Goal: Information Seeking & Learning: Learn about a topic

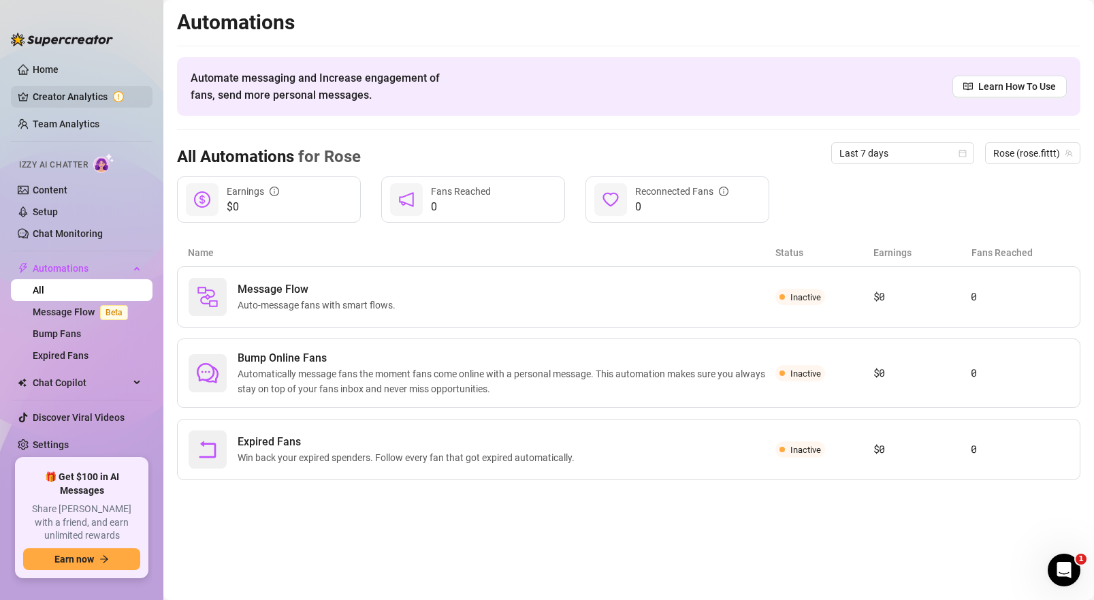
click at [88, 105] on link "Creator Analytics" at bounding box center [87, 97] width 109 height 22
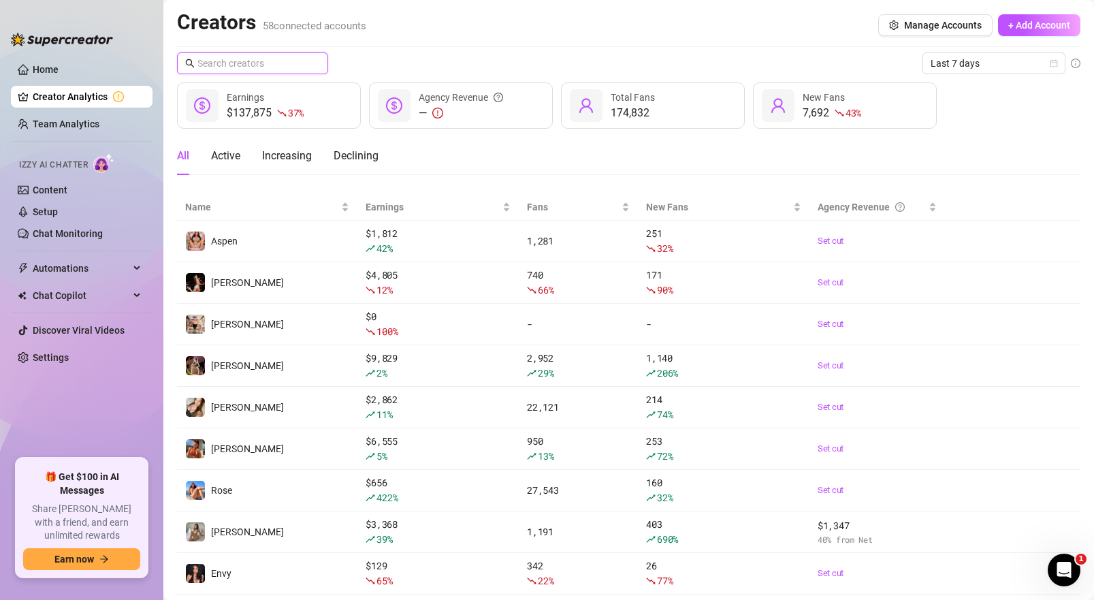
click at [289, 67] on input "text" at bounding box center [253, 63] width 112 height 15
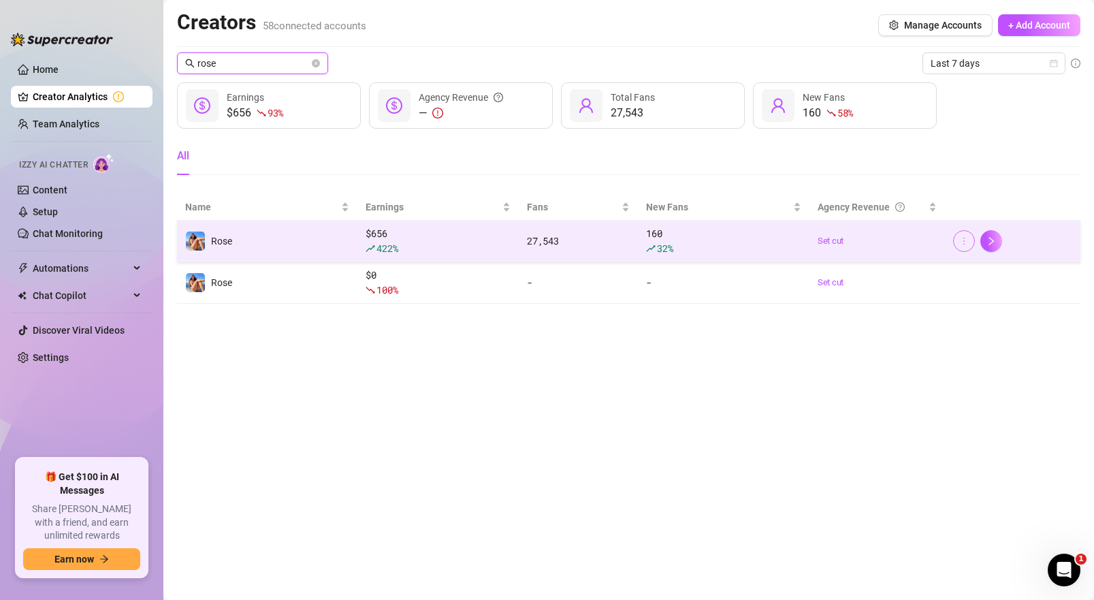
type input "rose"
click at [968, 242] on button "button" at bounding box center [964, 241] width 22 height 22
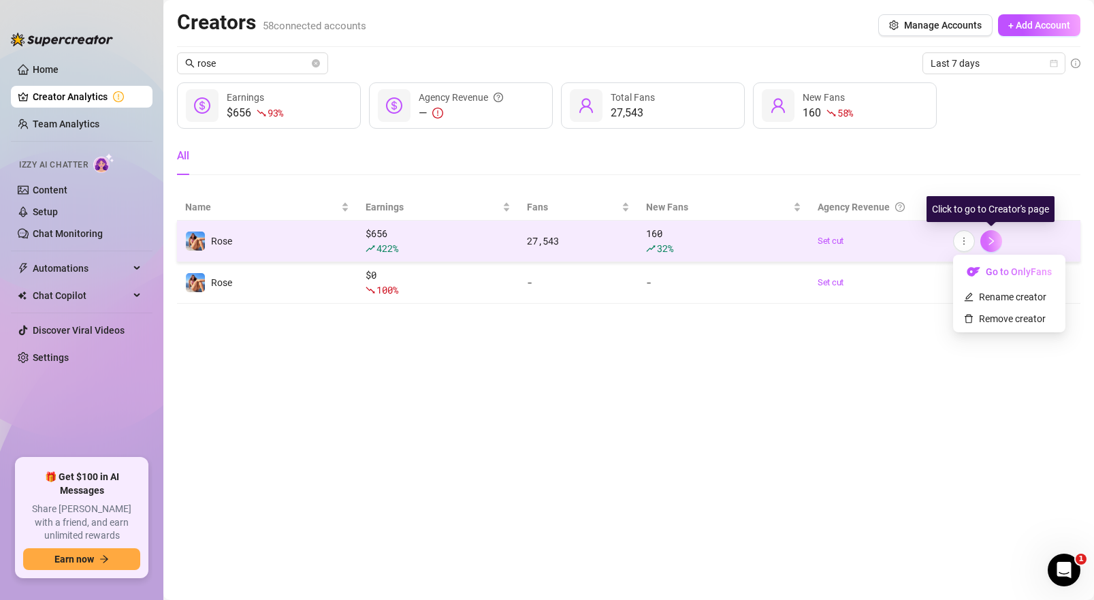
click at [986, 239] on icon "right" at bounding box center [991, 241] width 10 height 10
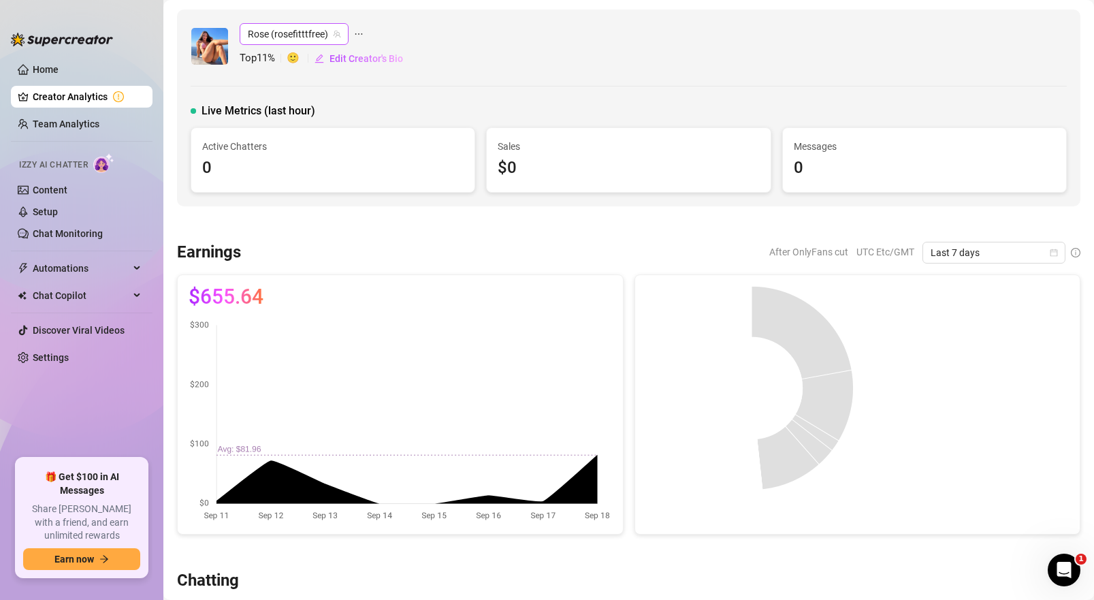
click at [274, 27] on span "Rose (rosefitttfree)" at bounding box center [294, 34] width 93 height 20
type input "rose"
click at [326, 80] on span "( rose.fittt )" at bounding box center [321, 85] width 44 height 15
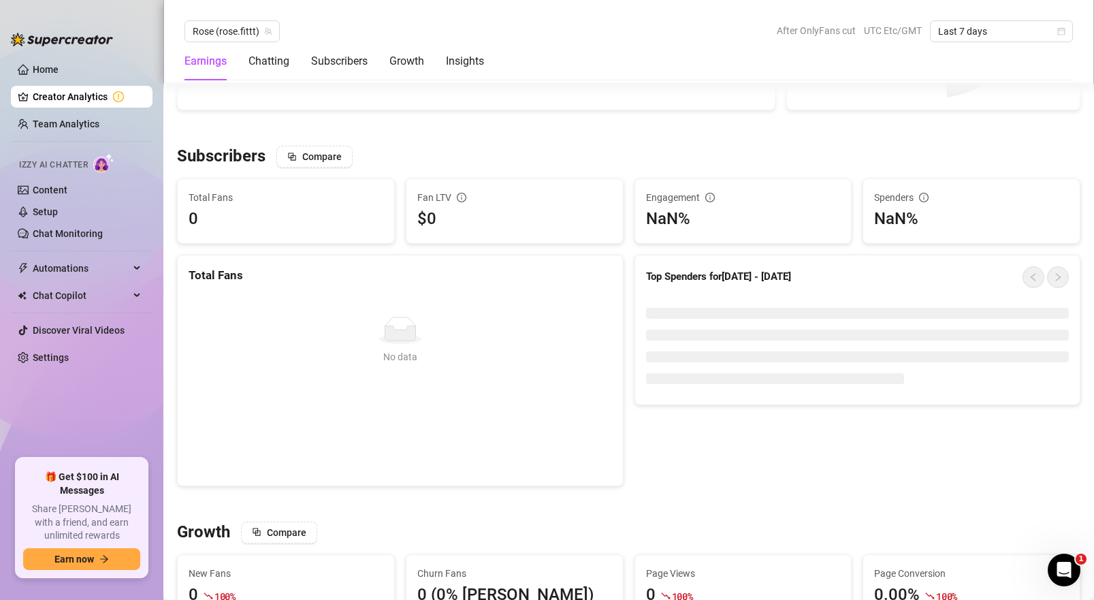
scroll to position [857, 0]
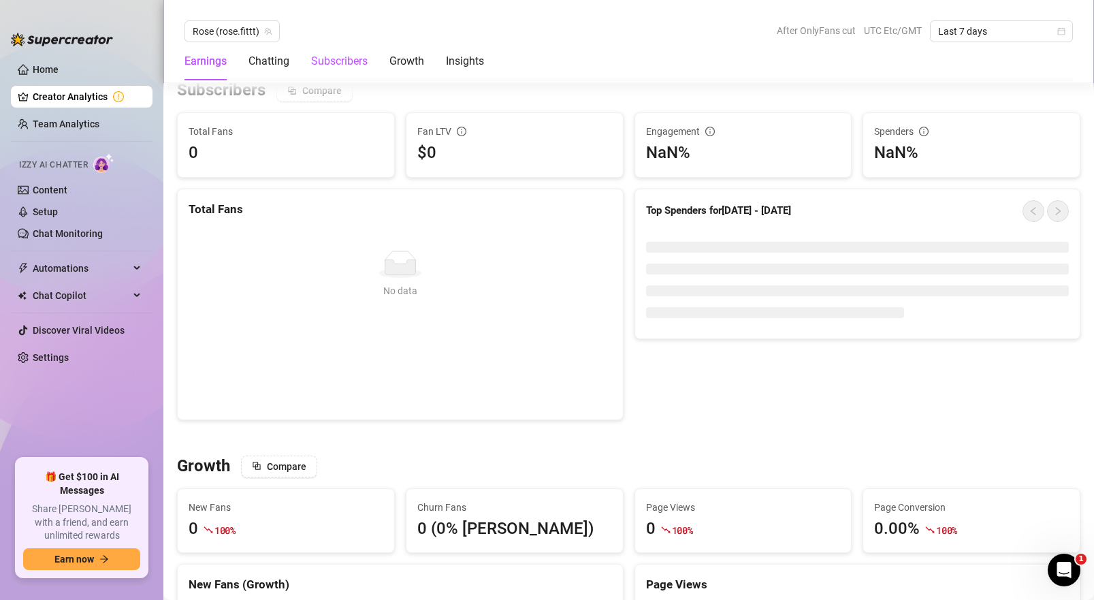
click at [349, 53] on div "Subscribers" at bounding box center [339, 61] width 56 height 16
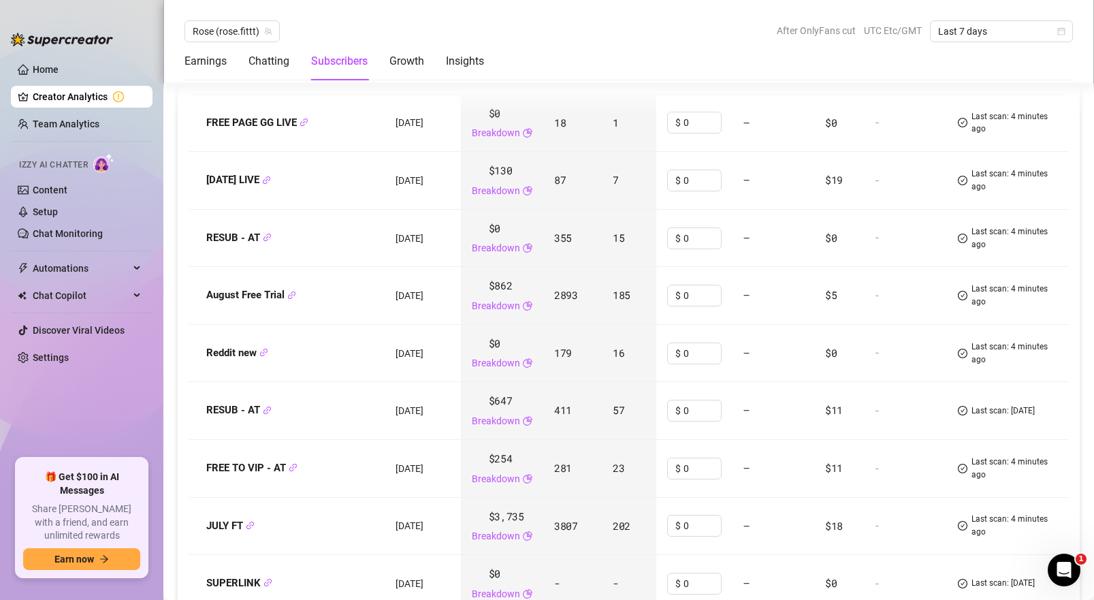
scroll to position [1806, 0]
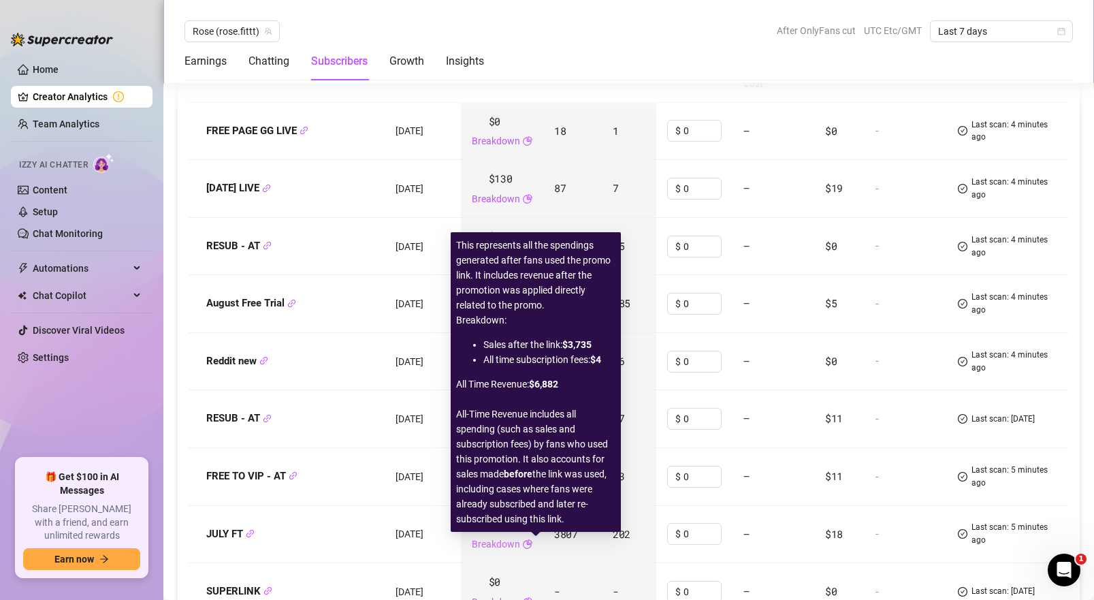
click at [520, 544] on link "Breakdown" at bounding box center [496, 543] width 48 height 15
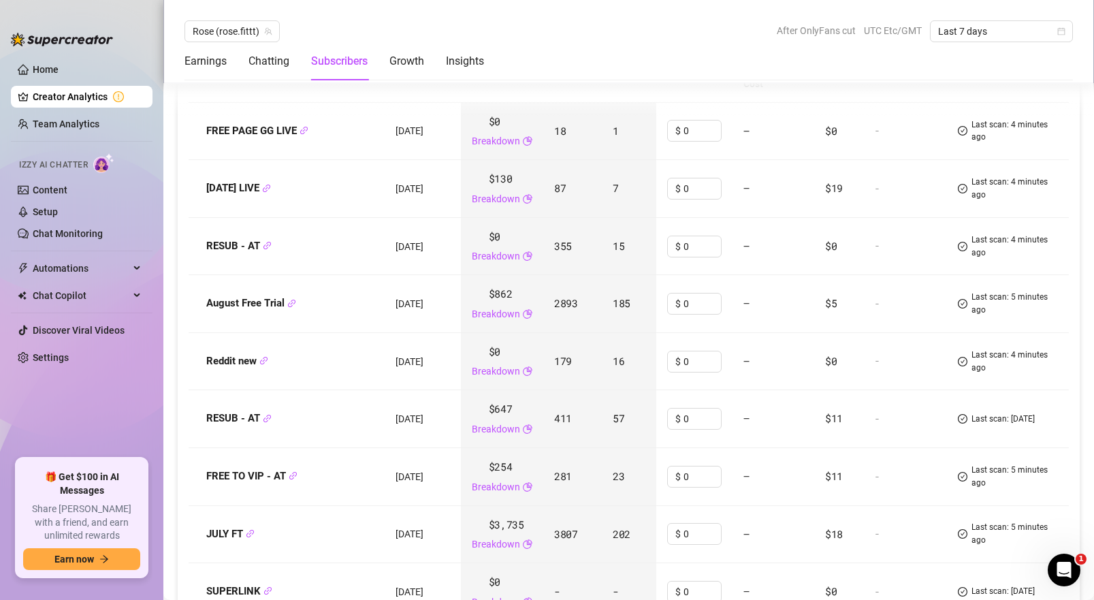
click at [309, 318] on td "August Free Trial" at bounding box center [287, 304] width 196 height 58
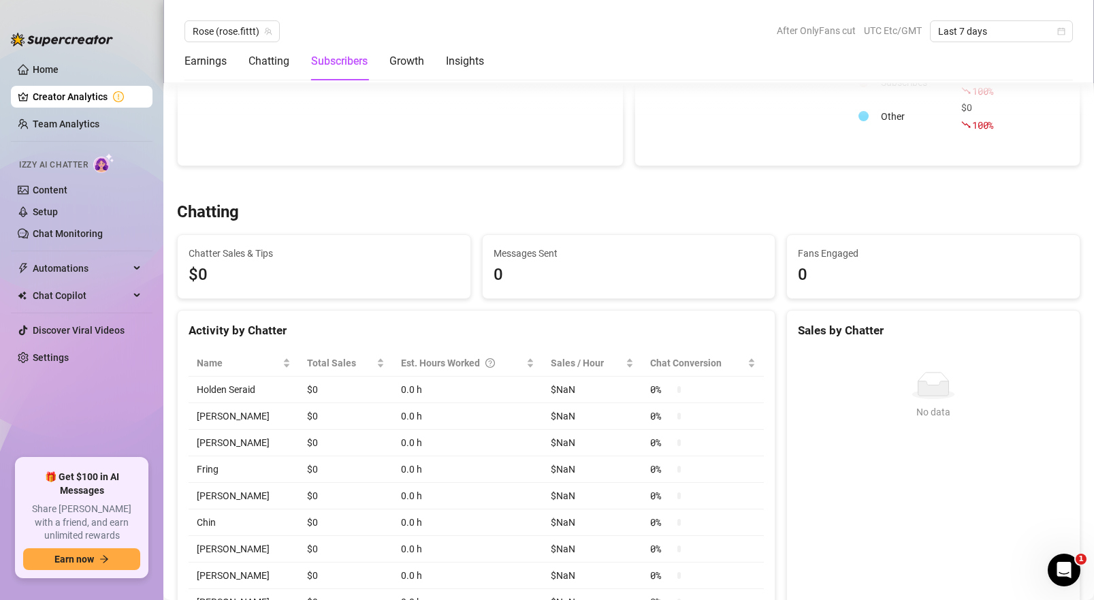
scroll to position [0, 0]
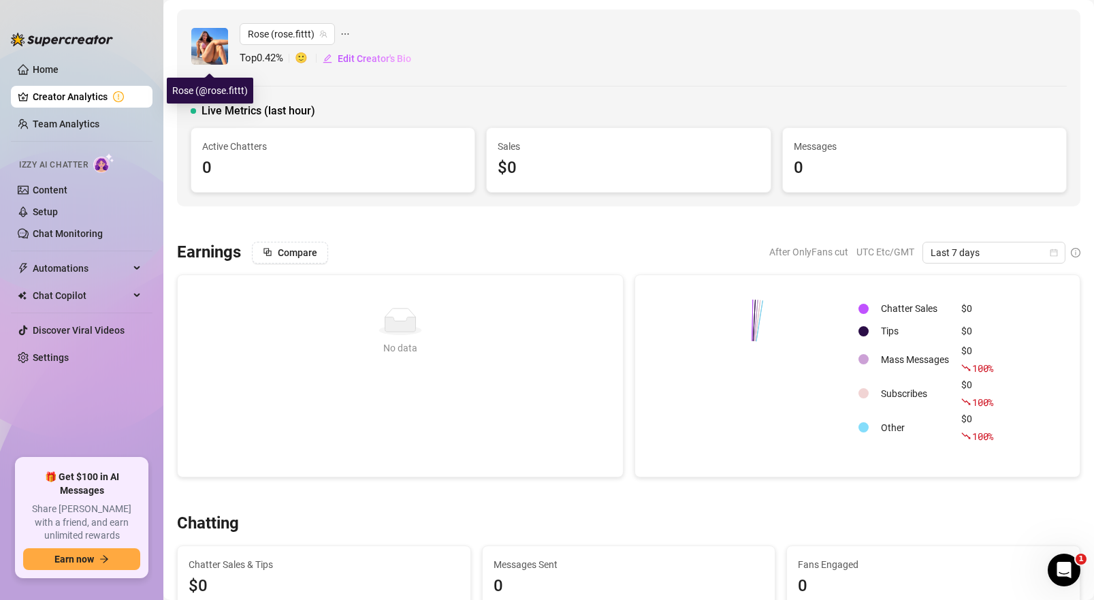
click at [207, 44] on img at bounding box center [209, 46] width 37 height 37
click at [118, 255] on ul "Home Creator Analytics Team Analytics Izzy AI Chatter Content Setup Chat Monito…" at bounding box center [82, 252] width 142 height 399
click at [129, 267] on div "Automations" at bounding box center [82, 268] width 142 height 22
